Goal: Transaction & Acquisition: Purchase product/service

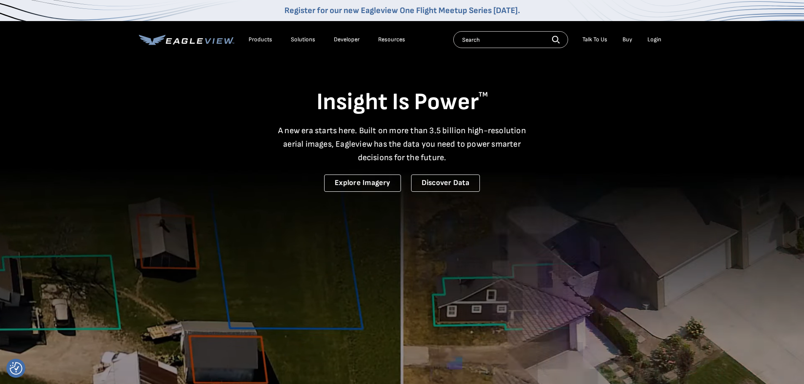
click at [656, 39] on div "Login" at bounding box center [654, 40] width 14 height 8
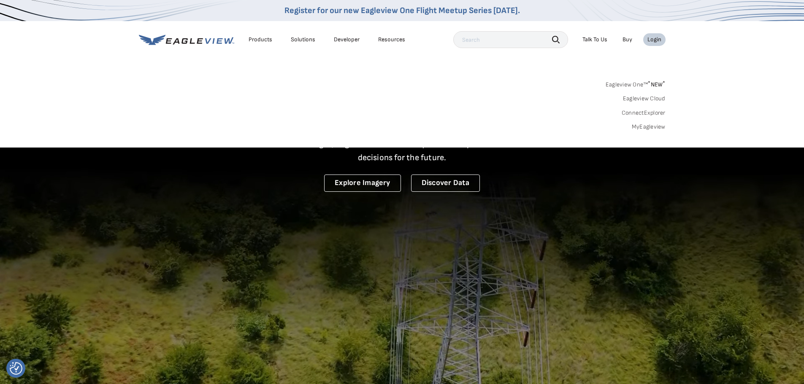
click at [649, 126] on link "MyEagleview" at bounding box center [649, 127] width 34 height 8
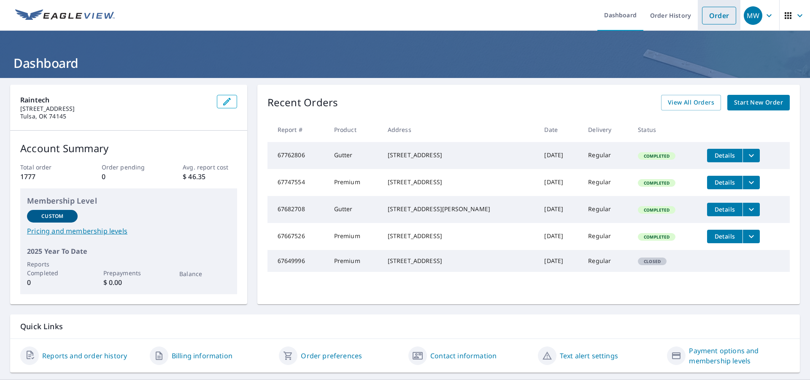
click at [710, 16] on link "Order" at bounding box center [719, 16] width 34 height 18
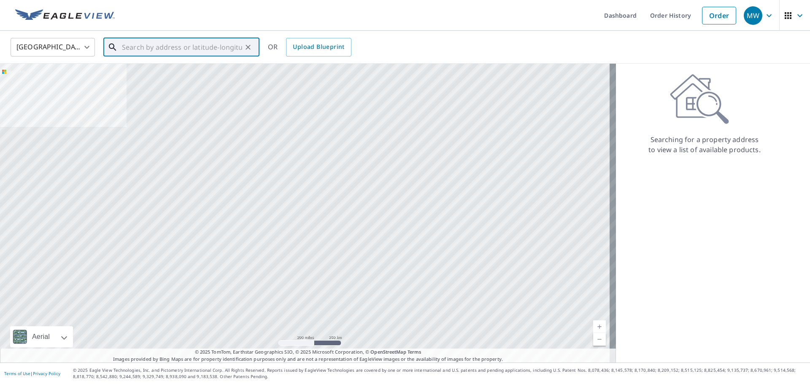
drag, startPoint x: 144, startPoint y: 45, endPoint x: 138, endPoint y: 46, distance: 5.6
click at [143, 46] on input "text" at bounding box center [182, 47] width 120 height 24
paste input "[STREET_ADDRESS]"
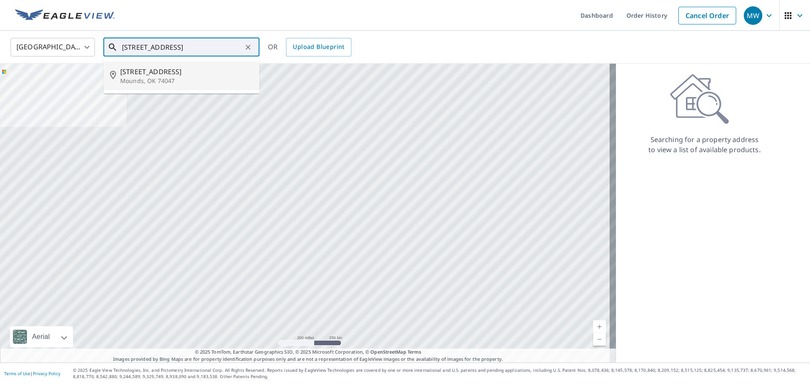
click at [163, 73] on span "[STREET_ADDRESS]" at bounding box center [186, 72] width 133 height 10
type input "[STREET_ADDRESS]"
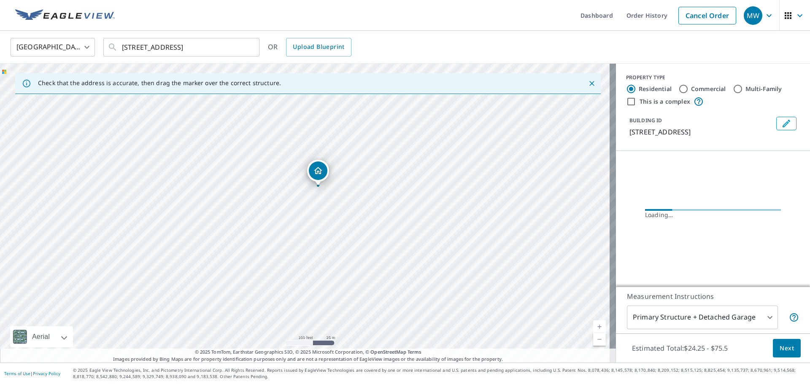
click at [314, 211] on div "3233 E 175th St S Mounds, OK 74047" at bounding box center [308, 213] width 616 height 299
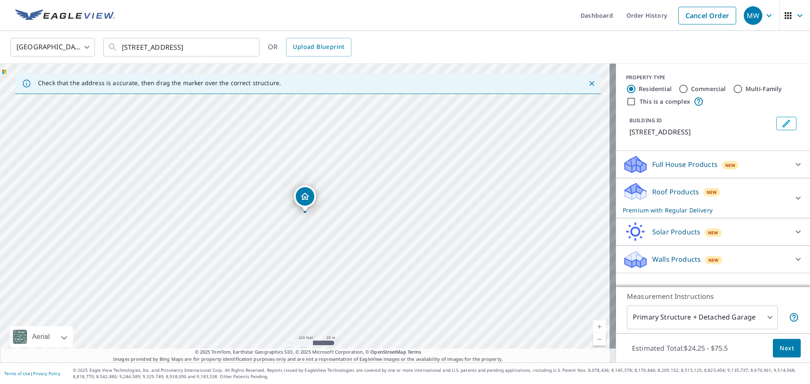
drag, startPoint x: 301, startPoint y: 198, endPoint x: 352, endPoint y: 164, distance: 61.6
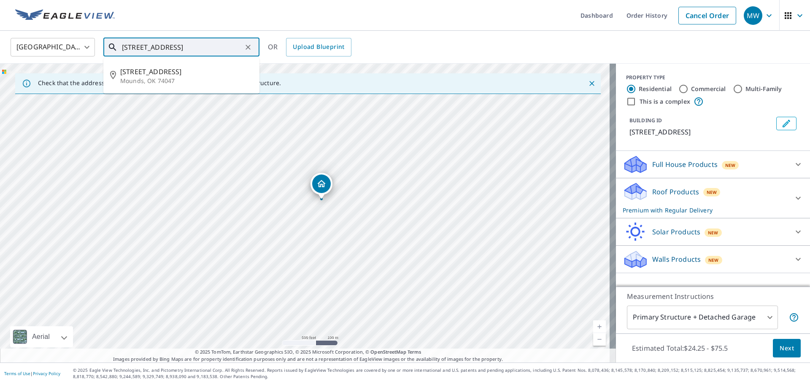
click at [223, 46] on input "3233 E 175th St S Mounds, OK 74047" at bounding box center [182, 47] width 120 height 24
click at [211, 81] on p "Mounds, OK 74047" at bounding box center [186, 81] width 133 height 8
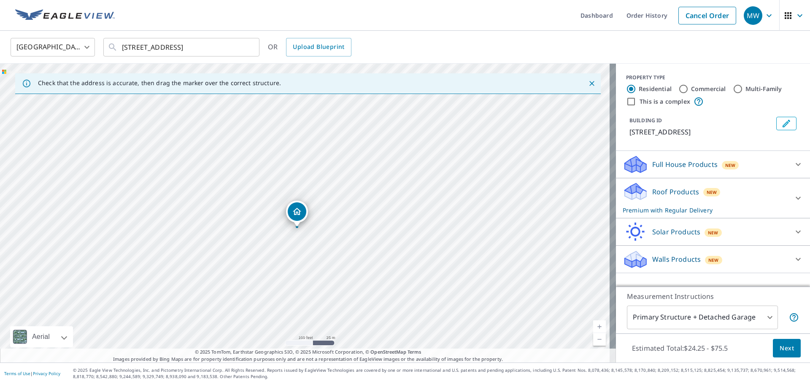
drag, startPoint x: 297, startPoint y: 140, endPoint x: 287, endPoint y: 154, distance: 17.3
click at [287, 154] on div "3233 E 175th St S Mounds, OK 74047" at bounding box center [308, 213] width 616 height 299
drag, startPoint x: 269, startPoint y: 216, endPoint x: 379, endPoint y: 138, distance: 134.5
click at [780, 346] on span "Next" at bounding box center [787, 348] width 14 height 11
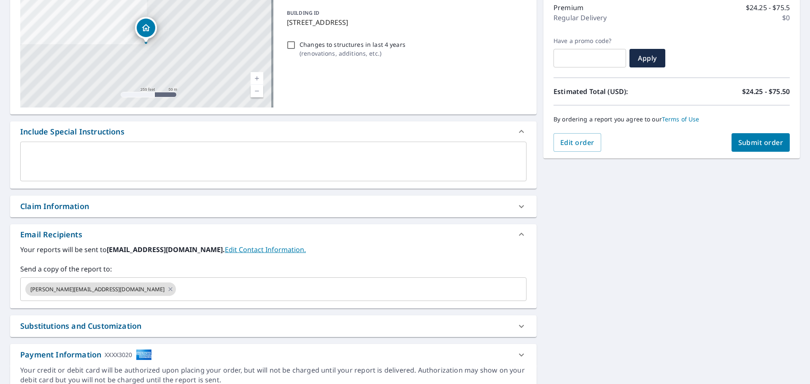
scroll to position [111, 0]
click at [167, 291] on icon at bounding box center [170, 288] width 7 height 9
checkbox input "true"
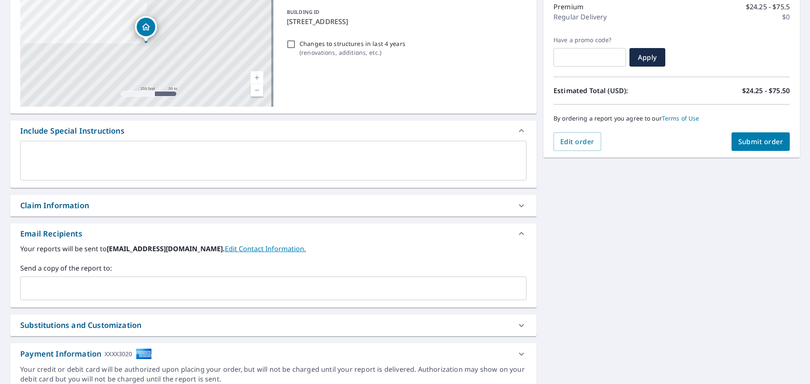
click at [134, 292] on input "text" at bounding box center [267, 289] width 486 height 16
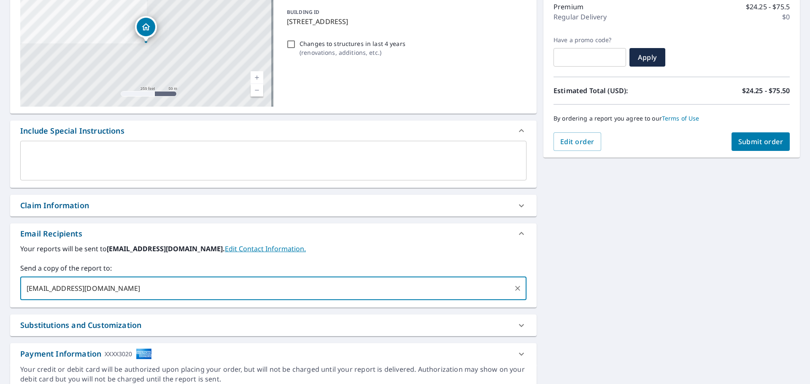
type input "abbey@raintechoklahoma.com"
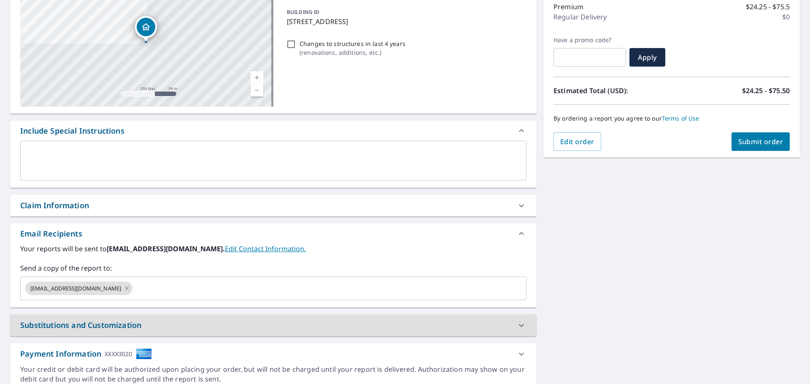
click at [749, 145] on span "Submit order" at bounding box center [760, 141] width 45 height 9
checkbox input "true"
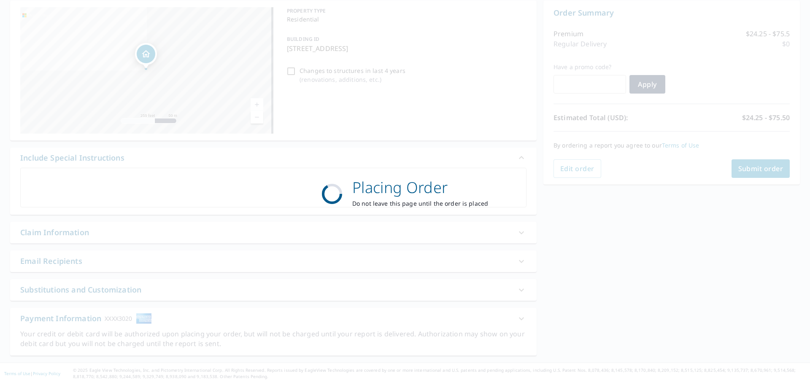
scroll to position [84, 0]
